Goal: Task Accomplishment & Management: Use online tool/utility

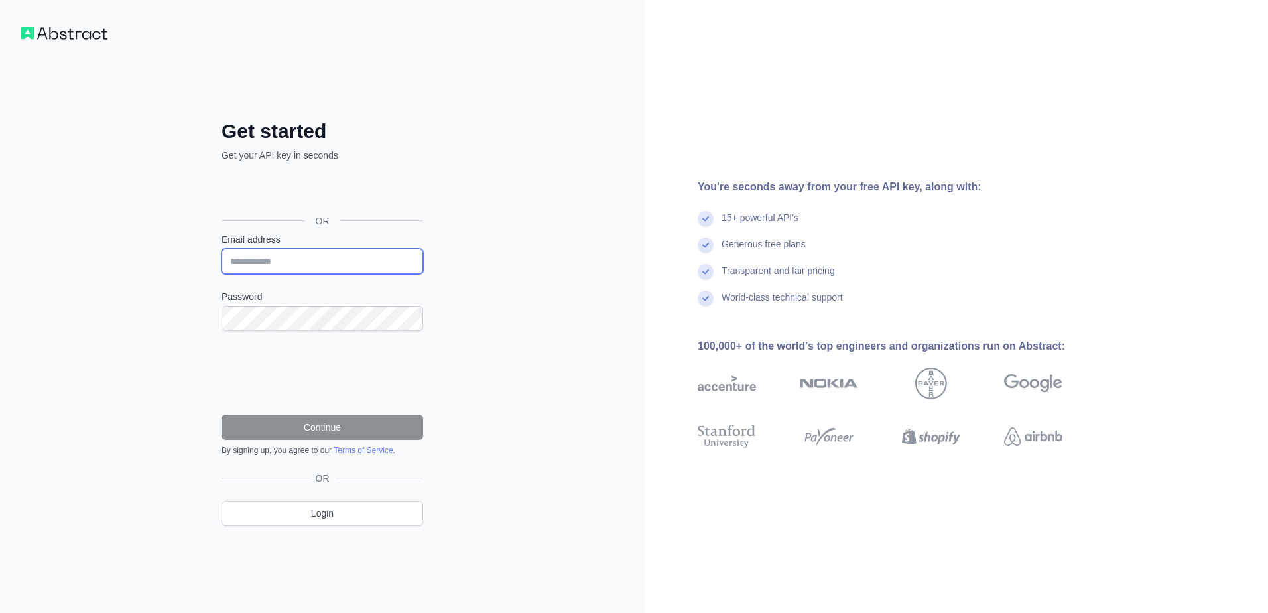
drag, startPoint x: 0, startPoint y: 0, endPoint x: 290, endPoint y: 262, distance: 391.0
click at [290, 262] on input "Email address" at bounding box center [322, 261] width 202 height 25
click at [543, 311] on div "Get started Get your API key in seconds OR Email address Password Continue By s…" at bounding box center [322, 306] width 644 height 613
click at [365, 259] on input "Email address" at bounding box center [322, 261] width 202 height 25
type input "**********"
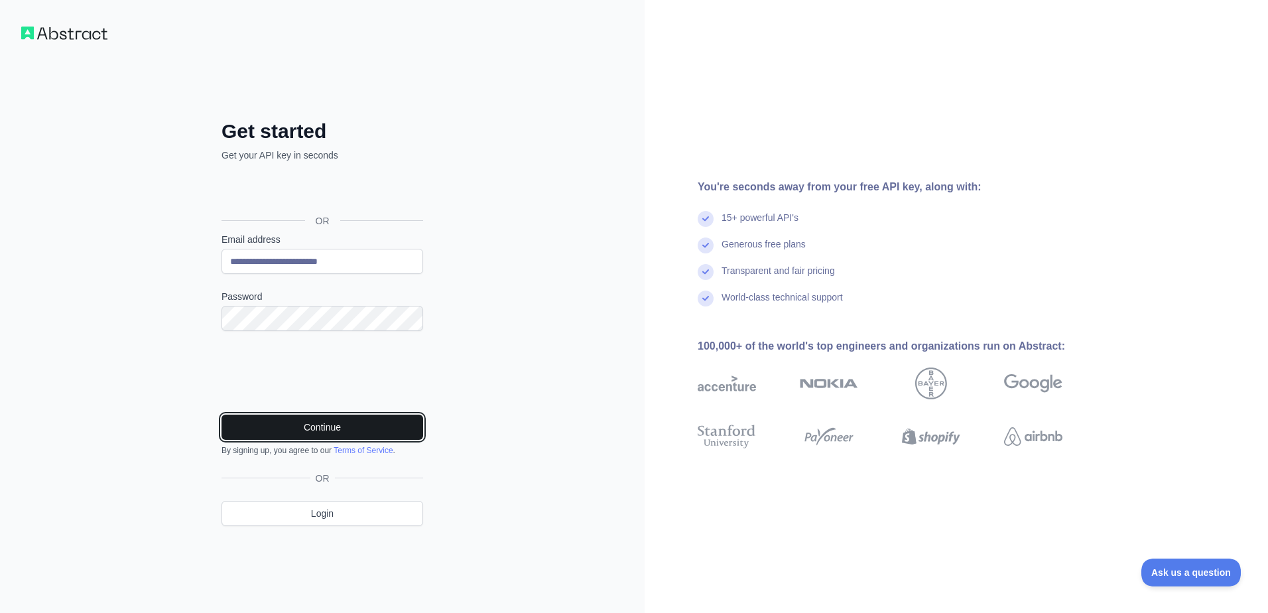
click at [328, 422] on button "Continue" at bounding box center [322, 426] width 202 height 25
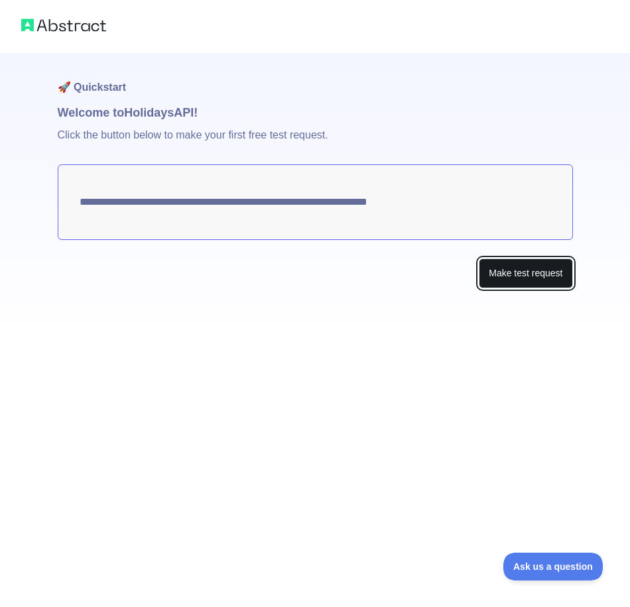
click at [515, 271] on button "Make test request" at bounding box center [525, 274] width 93 height 30
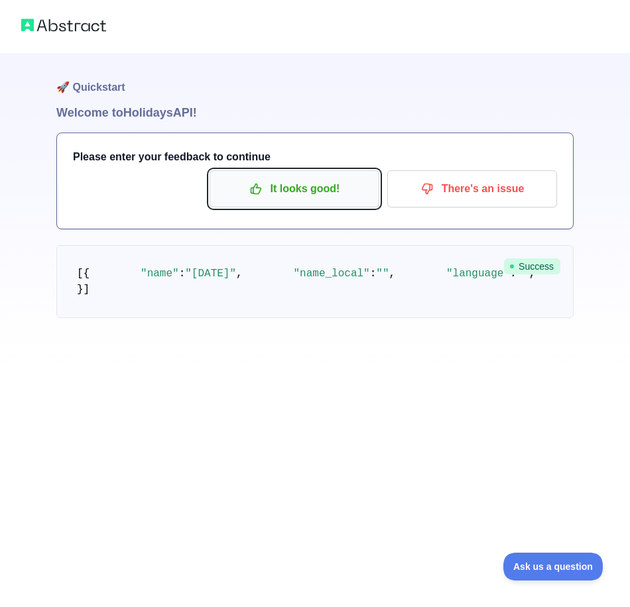
click at [301, 188] on p "It looks good!" at bounding box center [294, 189] width 150 height 23
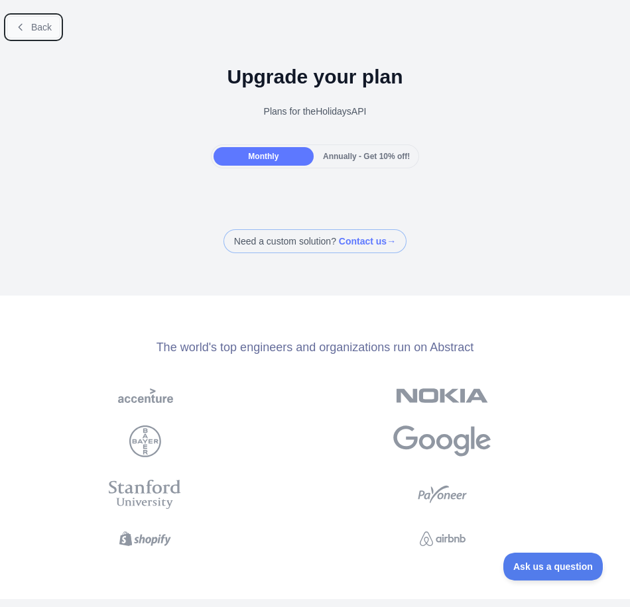
click at [36, 27] on span "Back" at bounding box center [41, 27] width 21 height 11
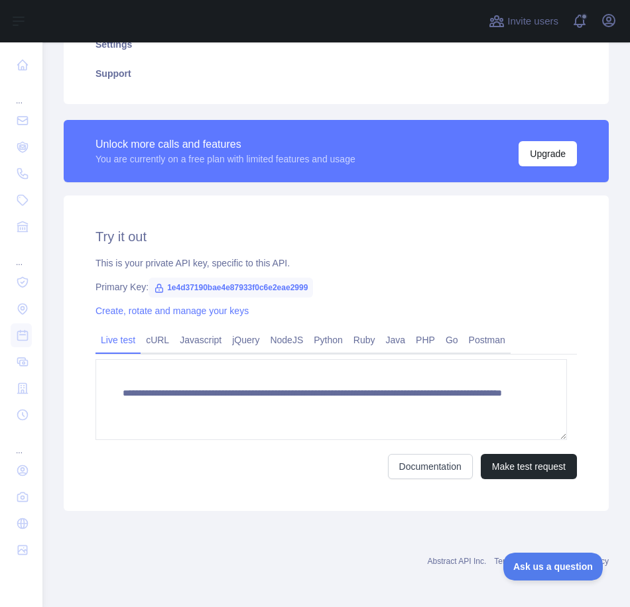
scroll to position [274, 0]
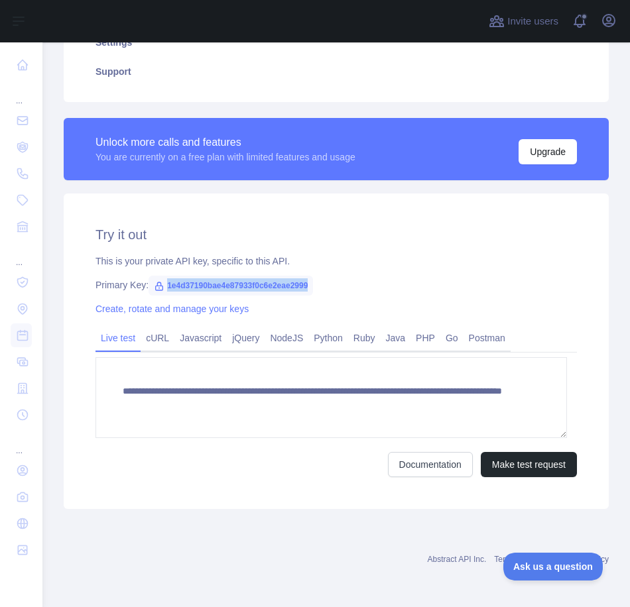
drag, startPoint x: 166, startPoint y: 285, endPoint x: 333, endPoint y: 282, distance: 167.1
click at [333, 282] on div "Primary Key: 1e4d37190bae4e87933f0c6e2eae2999" at bounding box center [335, 284] width 481 height 13
copy span "1e4d37190bae4e87933f0c6e2eae2999"
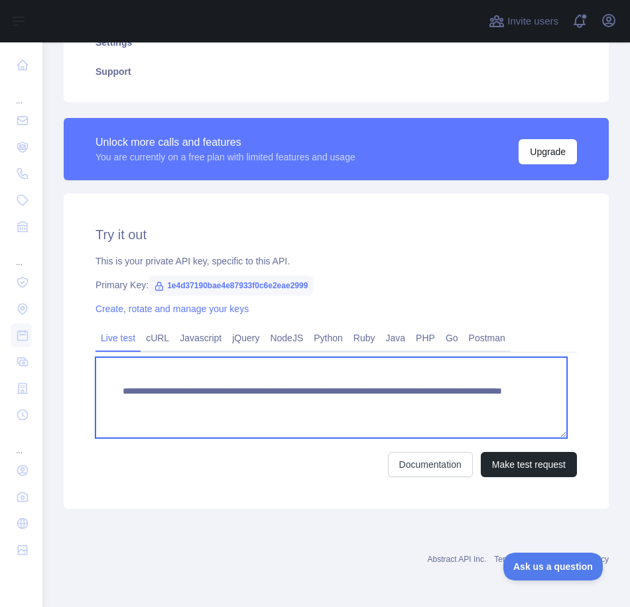
drag, startPoint x: 530, startPoint y: 408, endPoint x: 91, endPoint y: 394, distance: 438.5
click at [91, 394] on div "**********" at bounding box center [336, 352] width 545 height 316
